Goal: Task Accomplishment & Management: Use online tool/utility

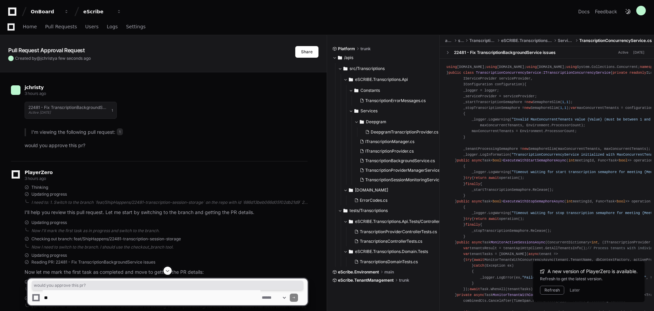
scroll to position [1882, 0]
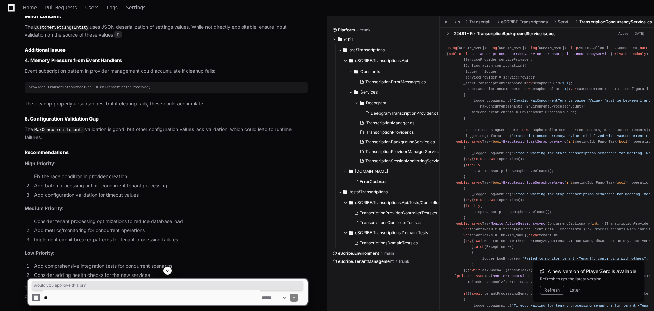
drag, startPoint x: 553, startPoint y: 291, endPoint x: 244, endPoint y: 193, distance: 325.0
click at [553, 291] on button "Refresh" at bounding box center [552, 290] width 24 height 9
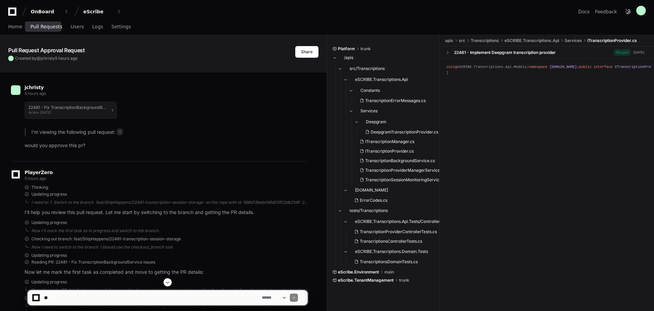
click at [47, 27] on span "Pull Requests" at bounding box center [46, 27] width 32 height 4
click at [16, 26] on span "Home" at bounding box center [15, 27] width 14 height 4
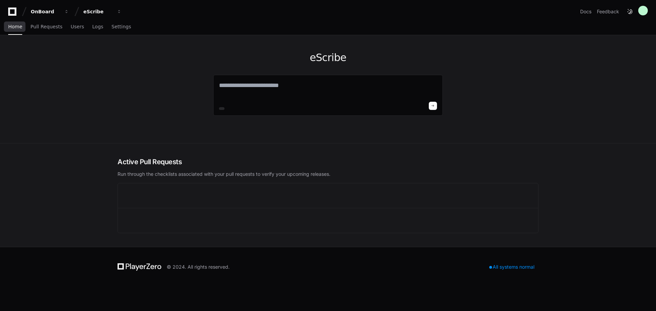
click at [11, 27] on span "Home" at bounding box center [15, 27] width 14 height 4
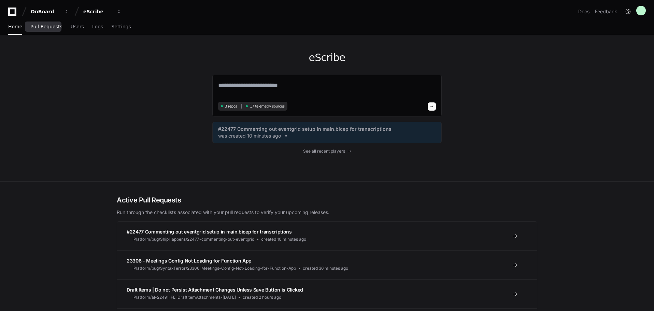
click at [49, 28] on span "Pull Requests" at bounding box center [46, 27] width 32 height 4
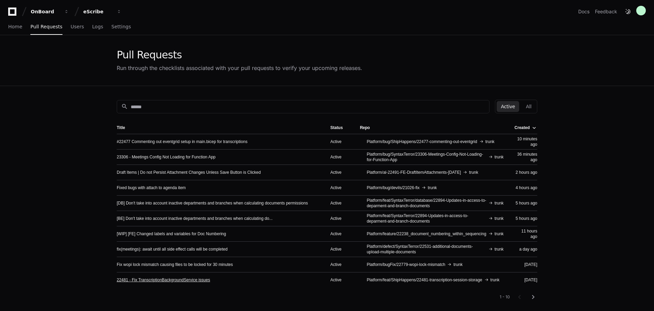
click at [158, 280] on link "22481 - Fix TranscriptionBackgroundService issues" at bounding box center [163, 279] width 93 height 5
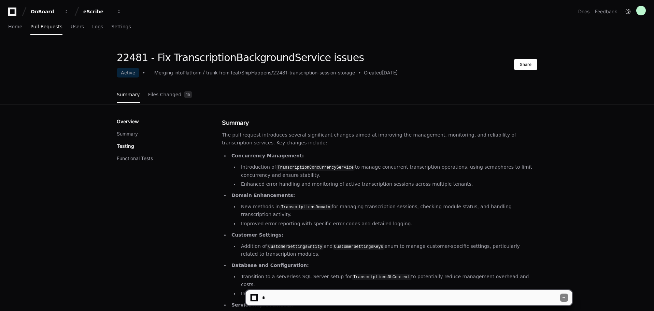
click at [321, 296] on textarea at bounding box center [410, 297] width 299 height 15
type textarea "**********"
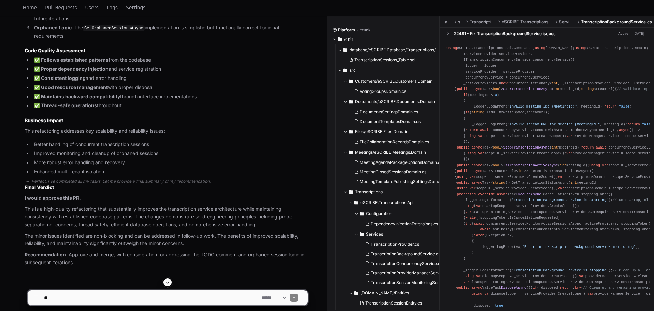
scroll to position [840, 0]
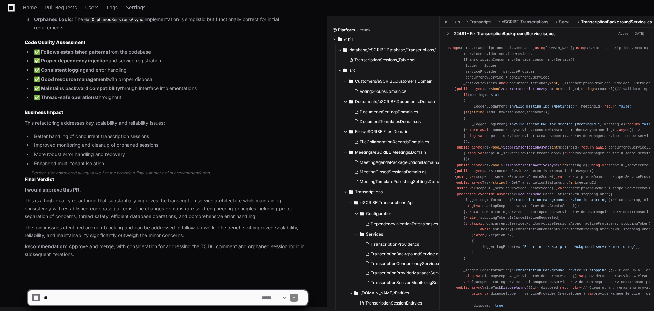
click at [146, 296] on textarea at bounding box center [152, 297] width 218 height 15
type textarea "**********"
